Goal: Find specific page/section: Locate a particular part of the current website

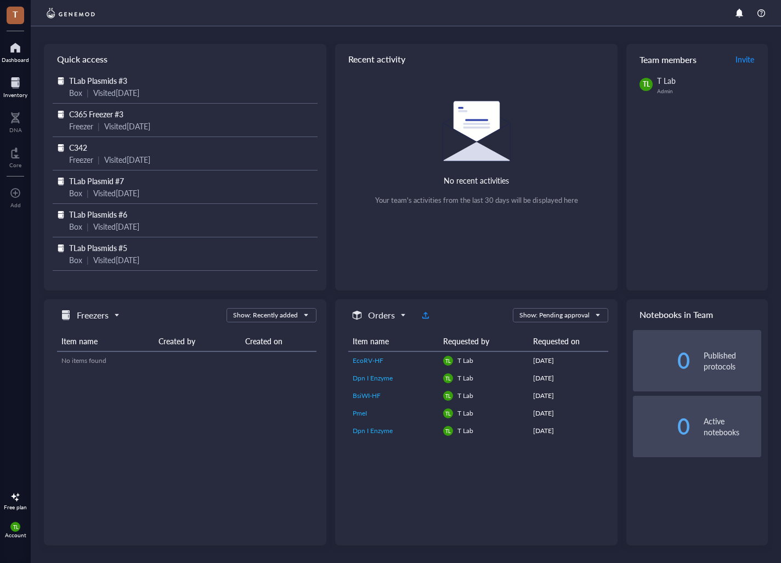
click at [12, 84] on div at bounding box center [15, 83] width 24 height 18
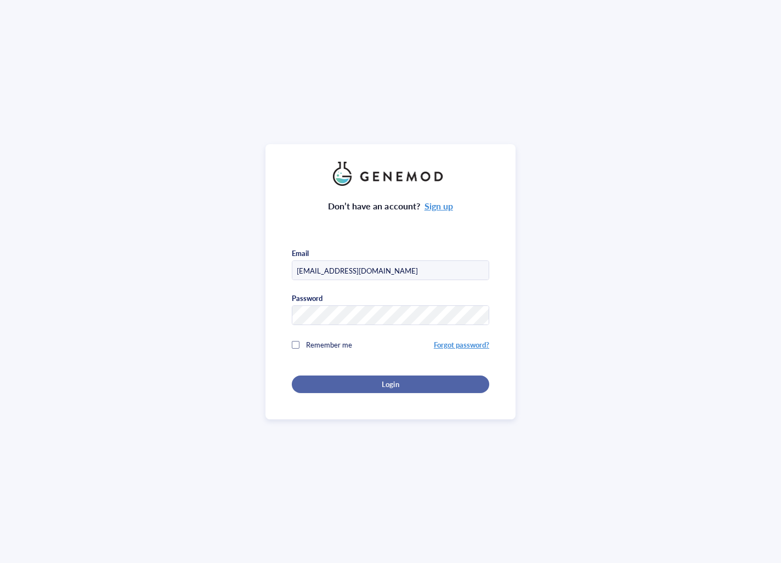
click at [375, 383] on div "Login" at bounding box center [390, 384] width 162 height 10
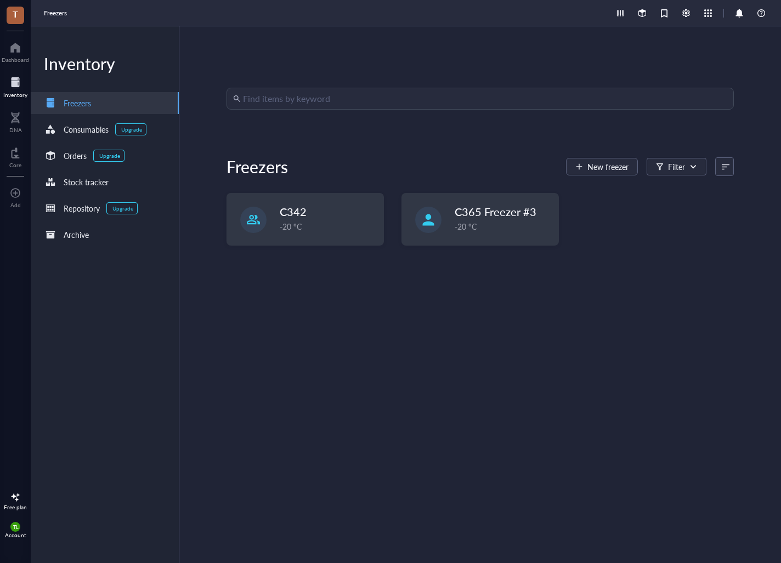
click at [326, 105] on input "search" at bounding box center [485, 98] width 484 height 21
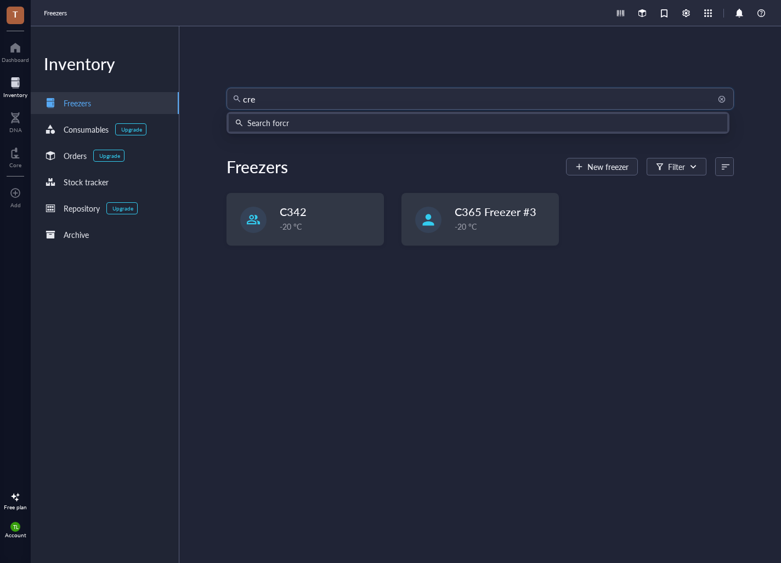
type input "creb"
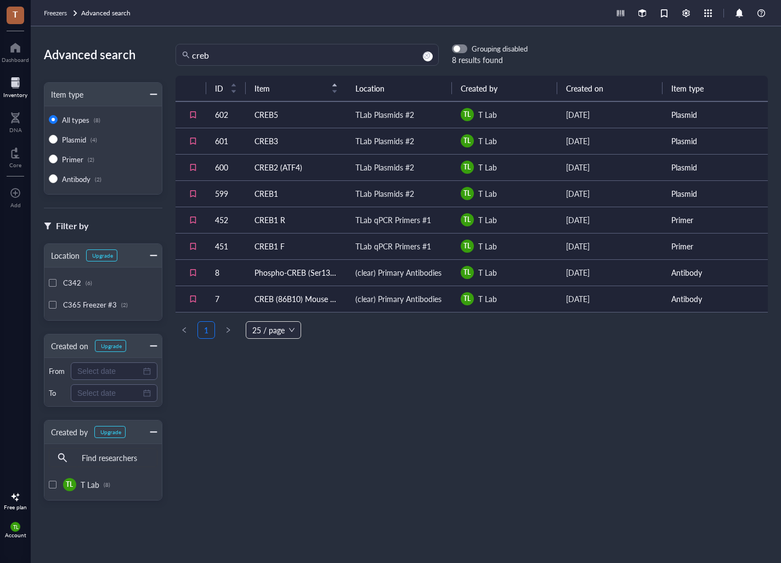
click at [303, 274] on td "Phospho-CREB (Ser133) (87G3) Rabbit mAb #9198" at bounding box center [296, 272] width 101 height 26
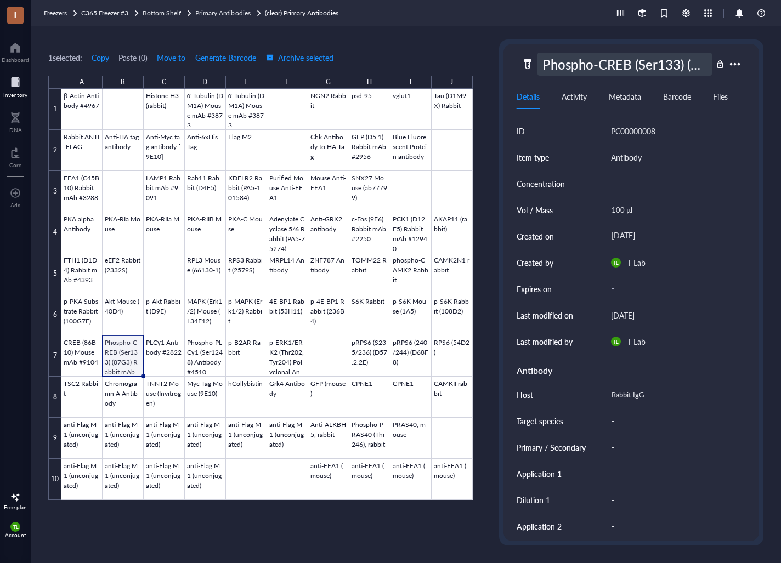
click at [680, 63] on div "Phospho-CREB (Ser133) (87G3) Rabbit mAb #9198" at bounding box center [624, 64] width 174 height 23
click at [386, 49] on div "1 selected: Copy Paste ( 0 ) Move to Generate Barcode Archive selected A B C D …" at bounding box center [260, 292] width 424 height 506
